Goal: Information Seeking & Learning: Learn about a topic

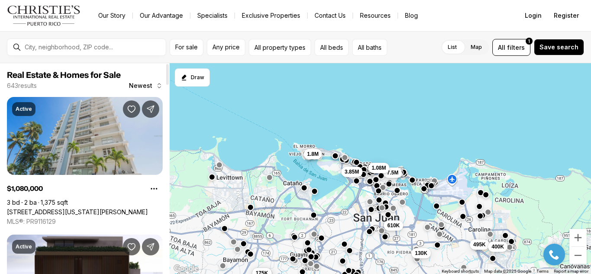
click at [74, 208] on link "[STREET_ADDRESS][US_STATE][PERSON_NAME]" at bounding box center [77, 212] width 141 height 8
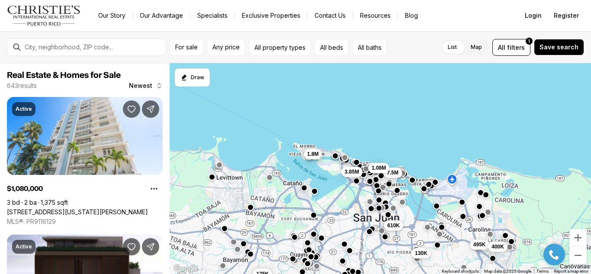
click at [372, 210] on button "button" at bounding box center [371, 208] width 7 height 7
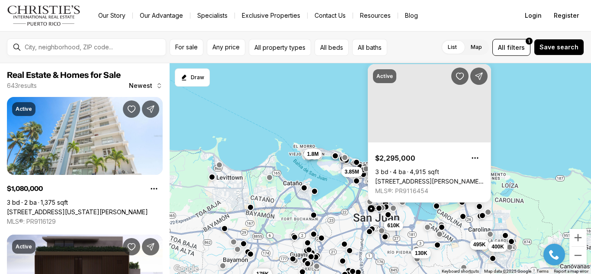
click at [372, 210] on button "button" at bounding box center [371, 208] width 7 height 7
